Goal: Transaction & Acquisition: Purchase product/service

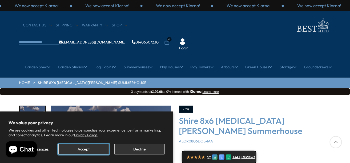
click at [78, 149] on button "Accept" at bounding box center [83, 149] width 50 height 10
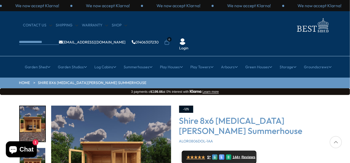
drag, startPoint x: 333, startPoint y: 107, endPoint x: 331, endPoint y: 85, distance: 22.7
click at [195, 154] on span "★★★★★" at bounding box center [196, 156] width 19 height 5
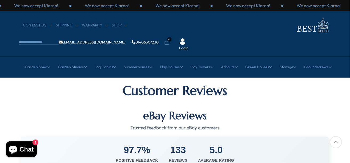
click at [334, 142] on div at bounding box center [336, 142] width 12 height 12
click at [334, 143] on icon at bounding box center [336, 142] width 12 height 12
click at [338, 147] on icon at bounding box center [336, 142] width 12 height 12
